Goal: Feedback & Contribution: Contribute content

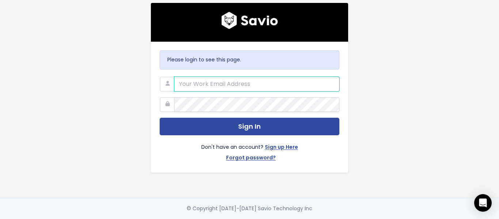
type input "[EMAIL_ADDRESS][PERSON_NAME][DOMAIN_NAME]"
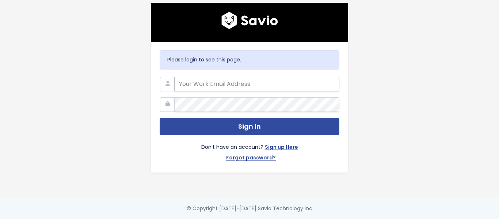
type input "[EMAIL_ADDRESS][PERSON_NAME][DOMAIN_NAME]"
click at [320, 83] on input "kat@marsello.com" at bounding box center [256, 84] width 165 height 15
click at [0, 218] on nordpass-portal at bounding box center [0, 219] width 0 height 0
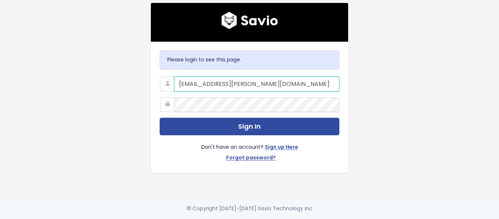
type input "support@marsello.com"
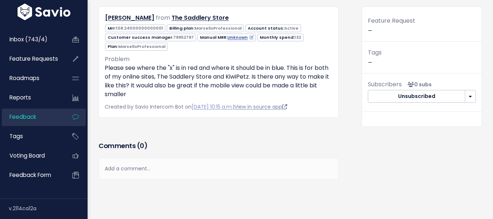
scroll to position [101, 0]
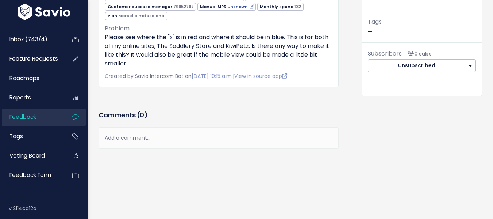
click at [165, 135] on div "Add a comment..." at bounding box center [219, 138] width 240 height 22
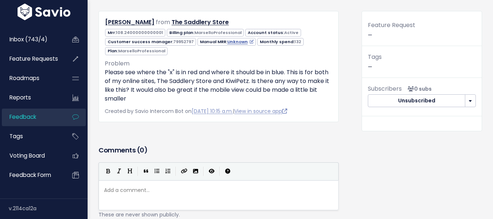
scroll to position [28, 0]
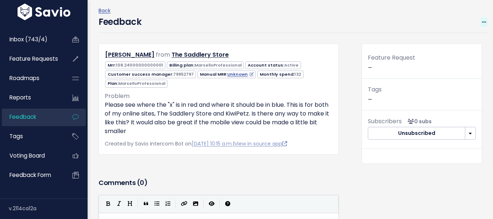
click at [482, 25] on span at bounding box center [484, 22] width 7 height 9
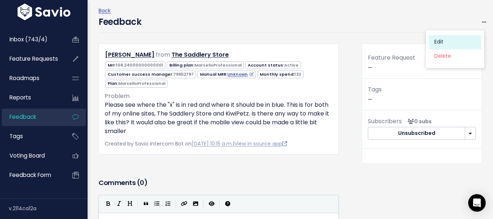
click at [429, 40] on link "Edit" at bounding box center [455, 42] width 53 height 14
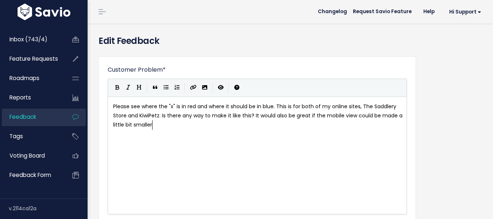
scroll to position [1, 0]
click at [114, 104] on span "Please see where the "x" is in red and where it should be in blue. This is for …" at bounding box center [258, 116] width 291 height 26
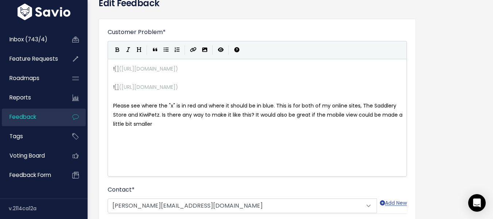
scroll to position [73, 0]
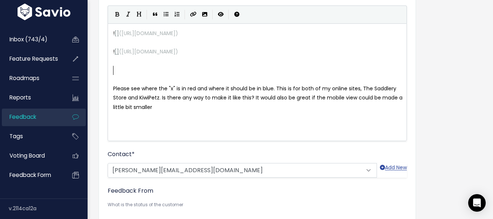
paste textarea "on"
click at [205, 68] on span "id like for the 'x' on the pop up to be on the pop up" at bounding box center [177, 69] width 129 height 7
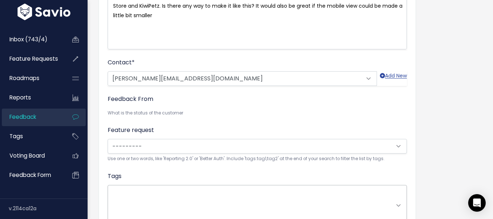
scroll to position [219, 0]
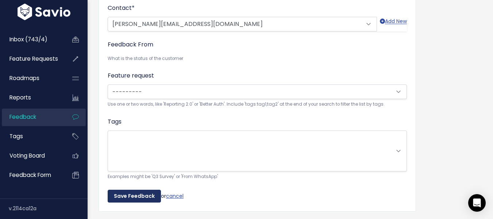
type textarea "ON"
click at [137, 198] on input "Save Feedback" at bounding box center [134, 195] width 53 height 13
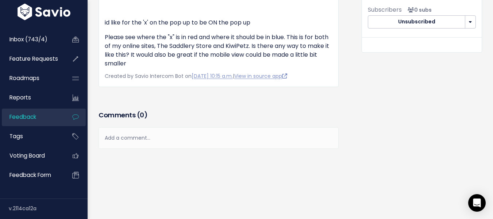
scroll to position [548, 0]
